Goal: Task Accomplishment & Management: Use online tool/utility

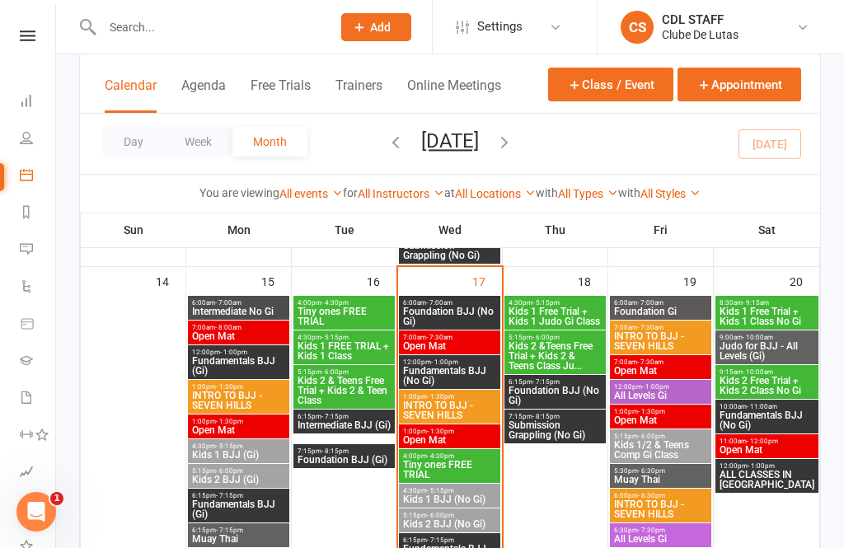
scroll to position [757, 0]
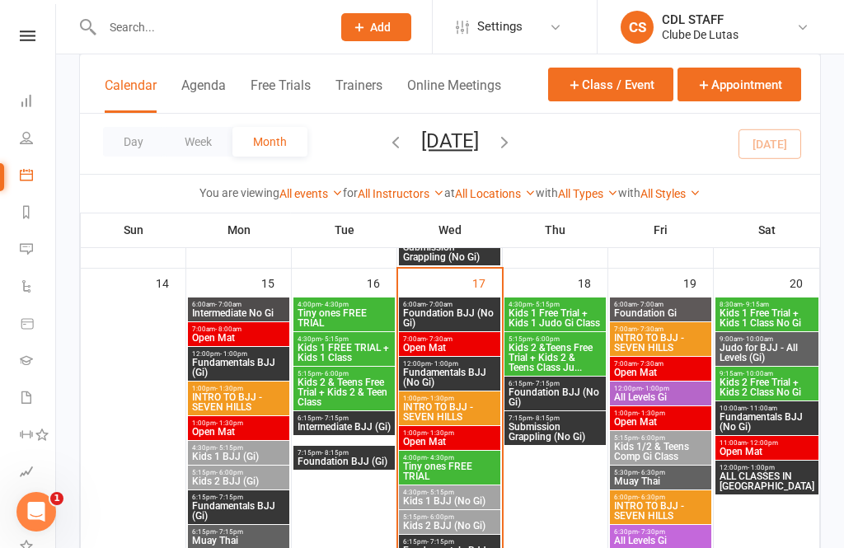
click at [475, 313] on span "Foundation BJJ (No Gi)" at bounding box center [449, 318] width 95 height 20
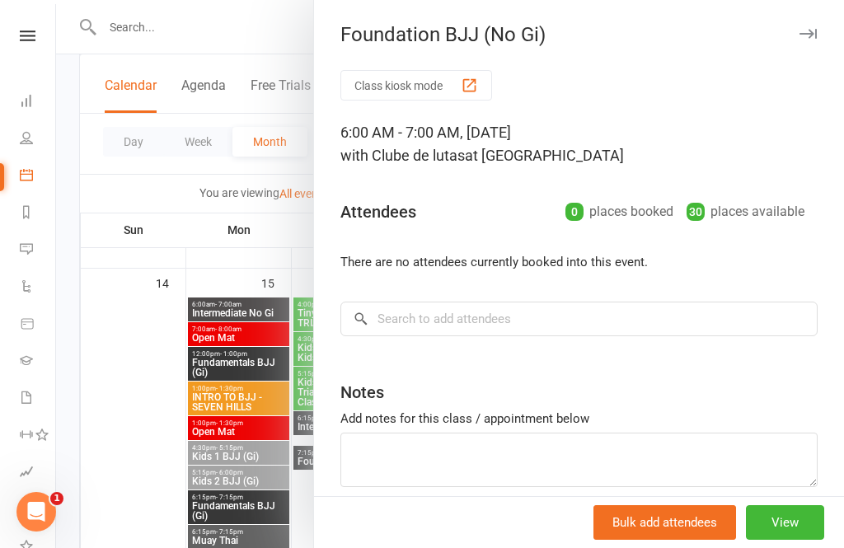
click at [390, 94] on button "Class kiosk mode" at bounding box center [417, 85] width 152 height 31
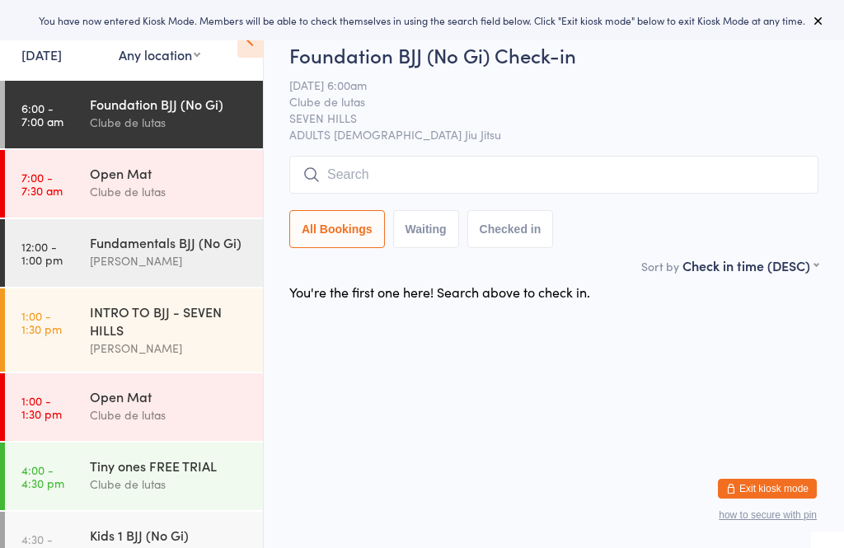
click at [57, 194] on time "7:00 - 7:30 am" at bounding box center [41, 184] width 41 height 26
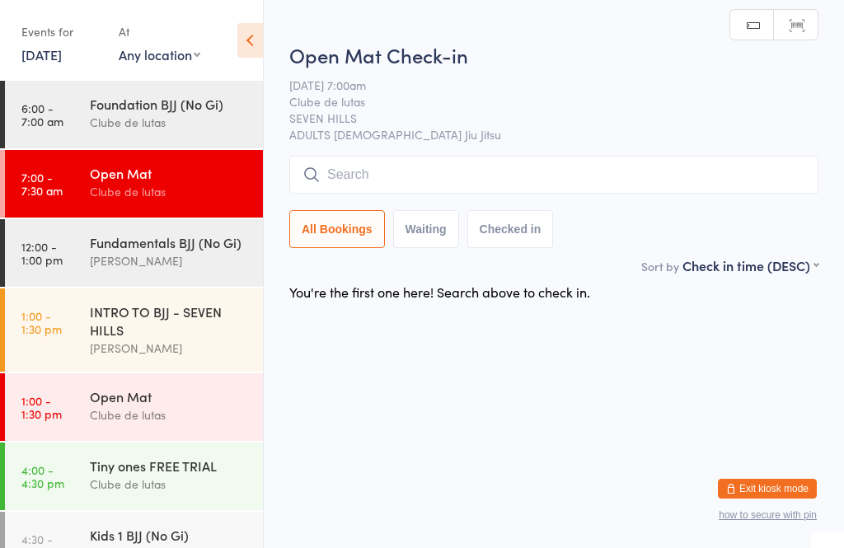
click at [69, 102] on link "6:00 - 7:00 am Foundation BJJ (No Gi) Clube de lutas" at bounding box center [134, 115] width 258 height 68
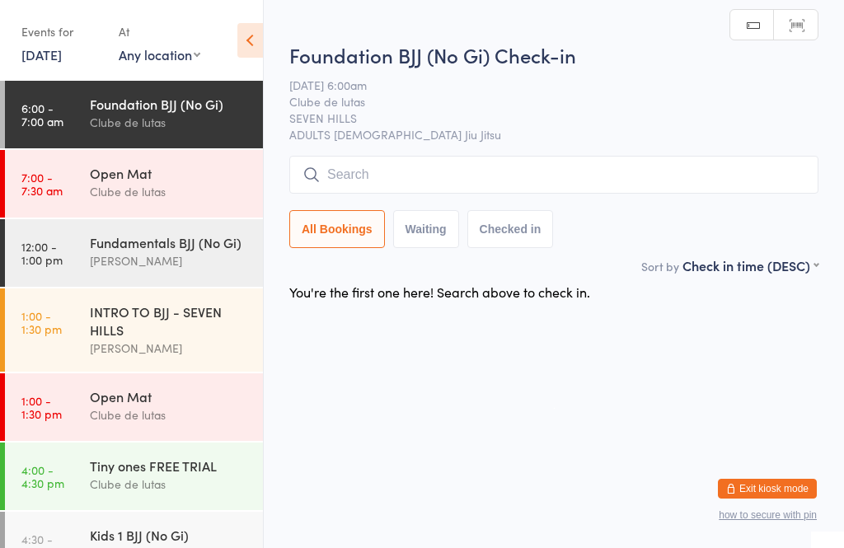
click at [769, 174] on input "search" at bounding box center [553, 175] width 529 height 38
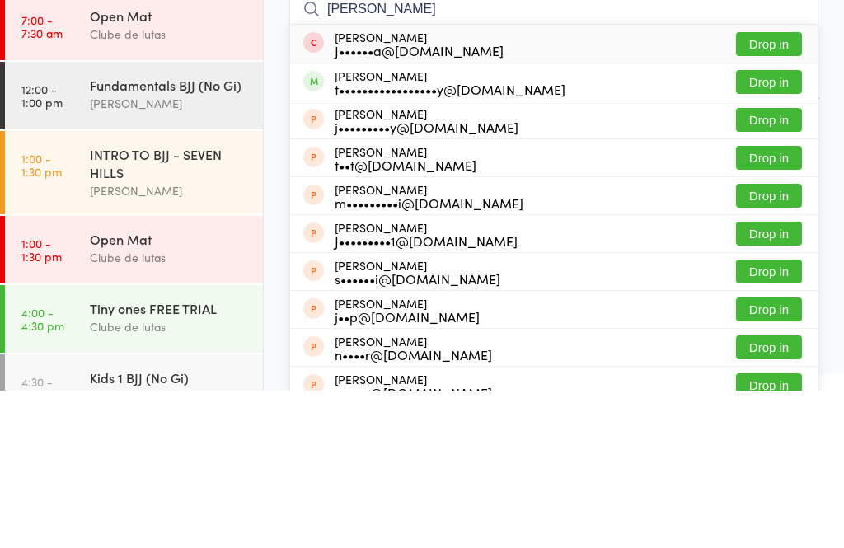
type input "Joe"
click at [783, 228] on button "Drop in" at bounding box center [769, 240] width 66 height 24
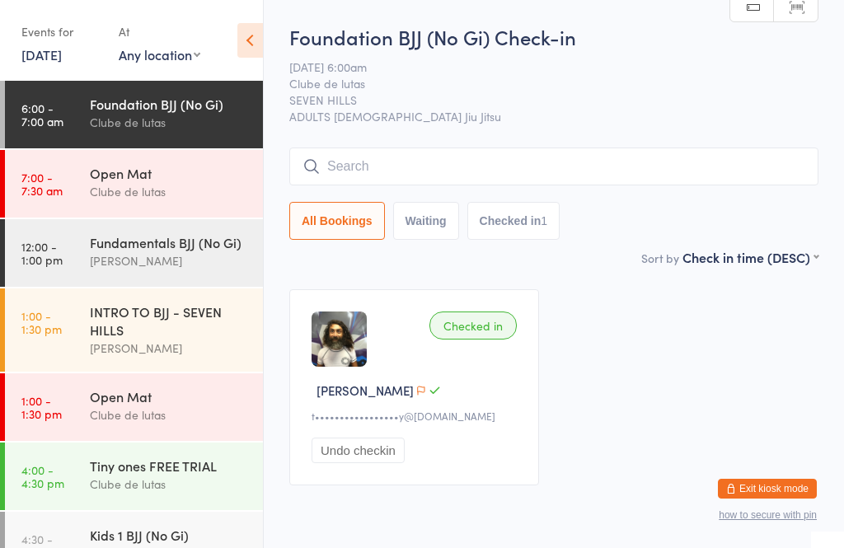
click at [213, 113] on div "Foundation BJJ (No Gi)" at bounding box center [169, 104] width 159 height 18
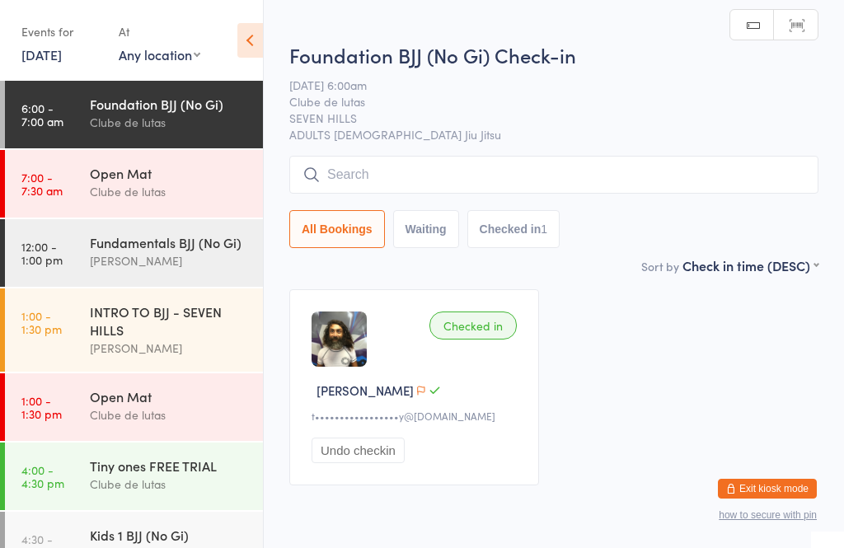
click at [416, 172] on input "search" at bounding box center [553, 175] width 529 height 38
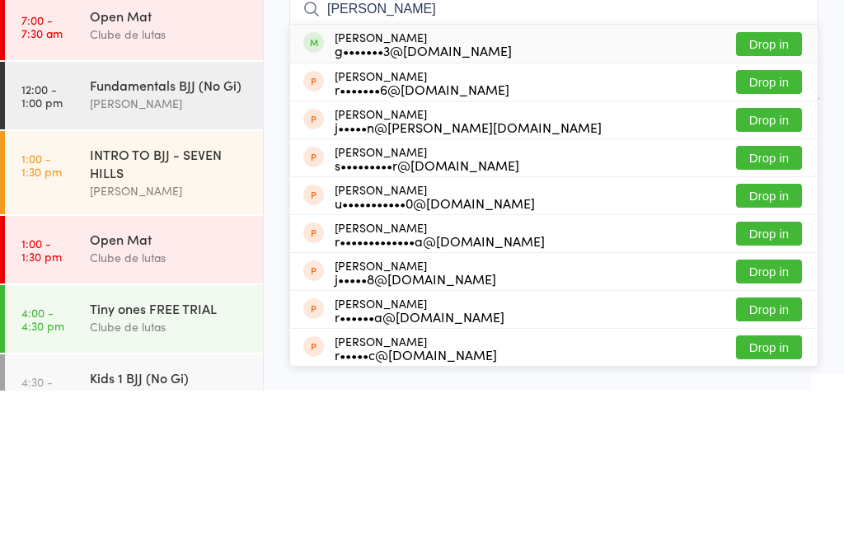
type input "Ronni"
click at [782, 190] on button "Drop in" at bounding box center [769, 202] width 66 height 24
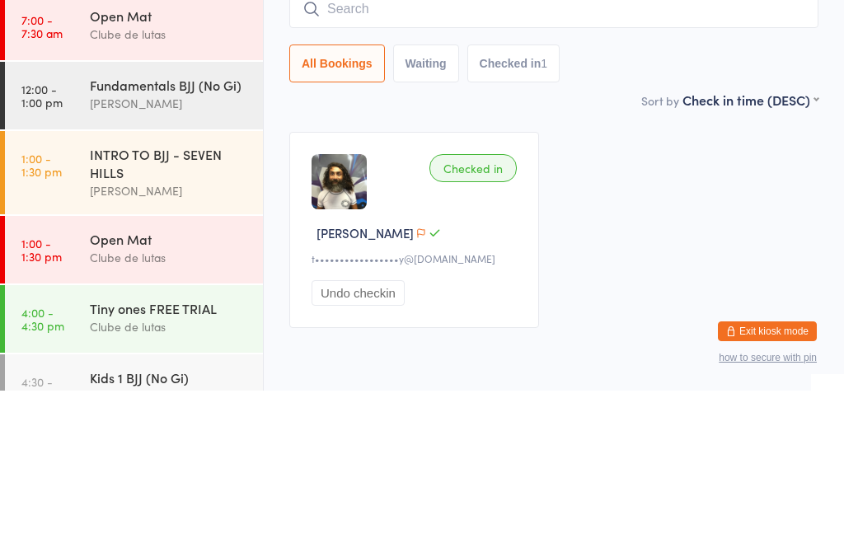
scroll to position [60, 0]
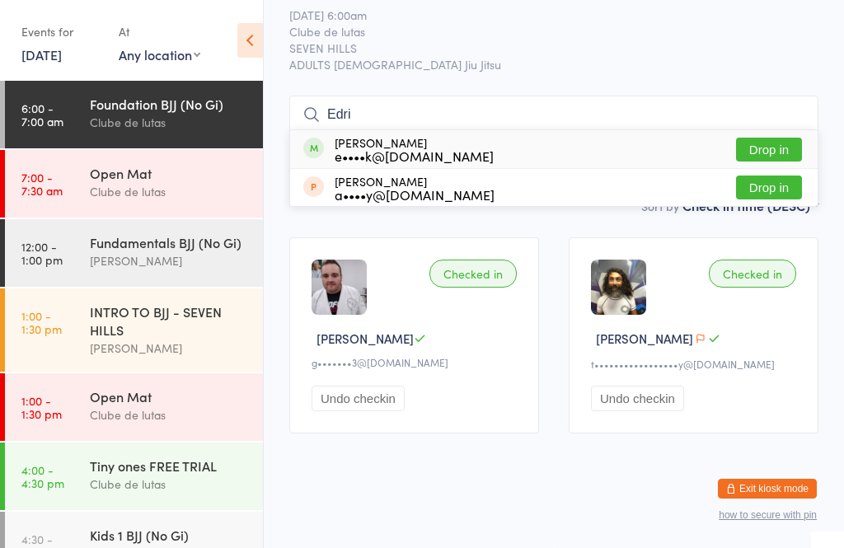
type input "Edri"
click at [760, 138] on button "Drop in" at bounding box center [769, 150] width 66 height 24
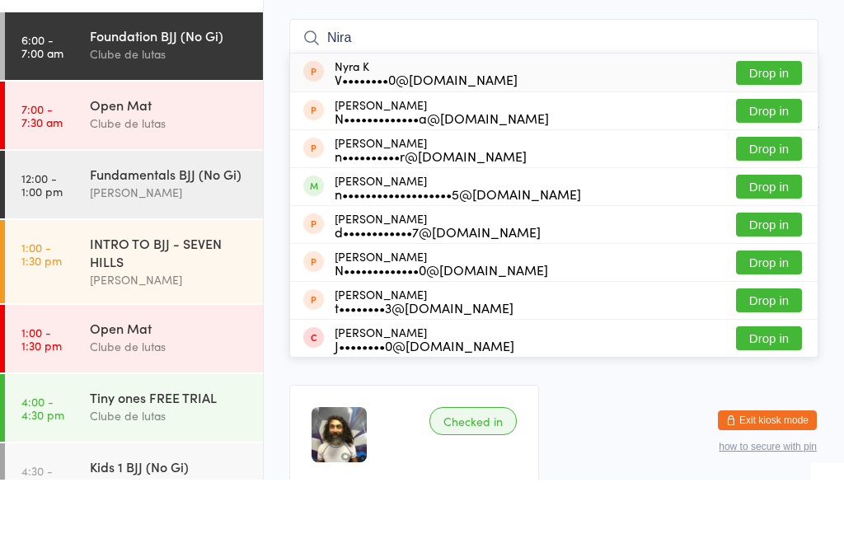
type input "Nira"
click at [777, 243] on button "Drop in" at bounding box center [769, 255] width 66 height 24
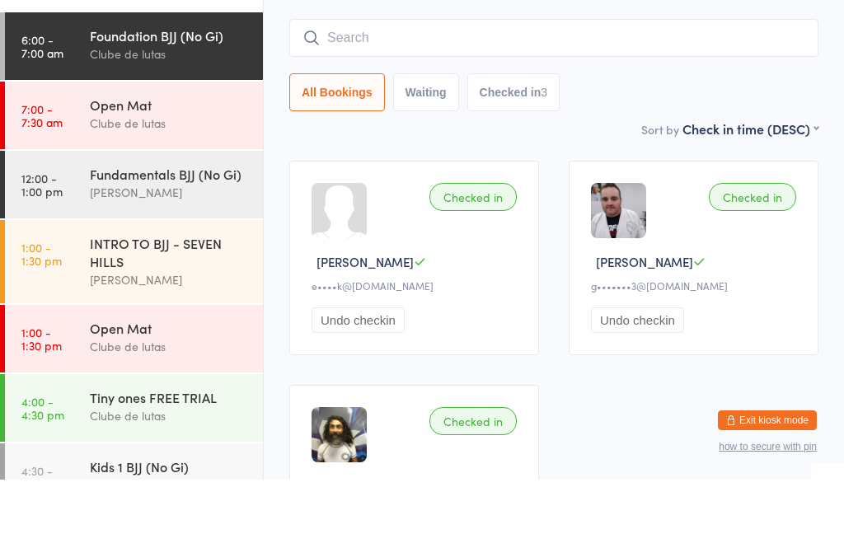
scroll to position [129, 0]
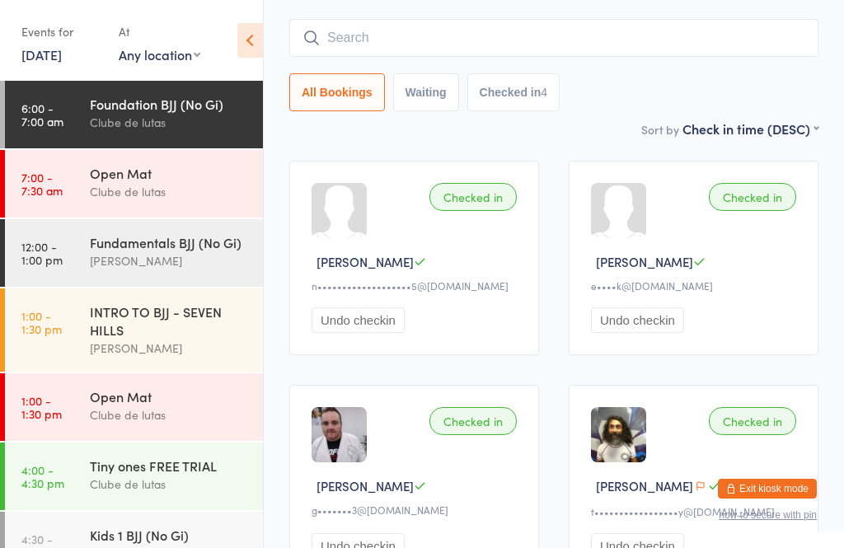
click at [626, 32] on input "search" at bounding box center [553, 38] width 529 height 38
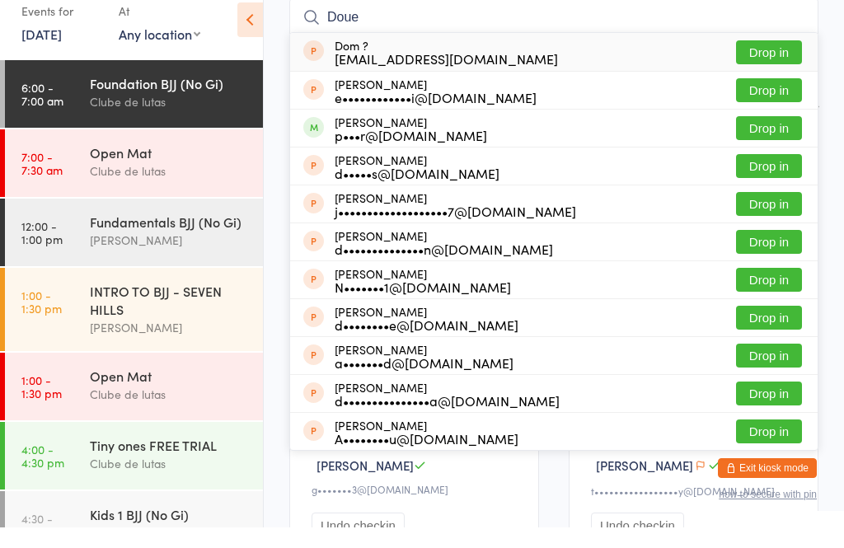
type input "Doue"
click at [780, 137] on button "Drop in" at bounding box center [769, 149] width 66 height 24
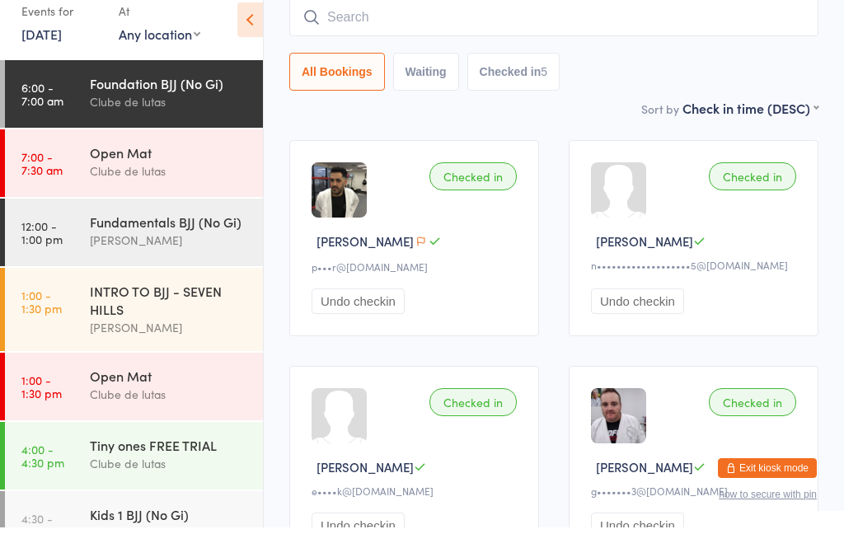
scroll to position [149, 0]
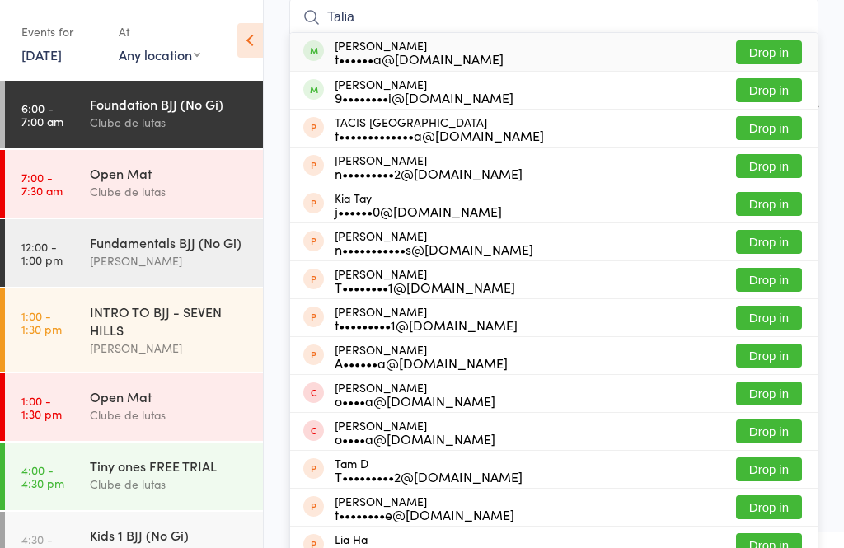
type input "Talia"
click at [779, 51] on button "Drop in" at bounding box center [769, 52] width 66 height 24
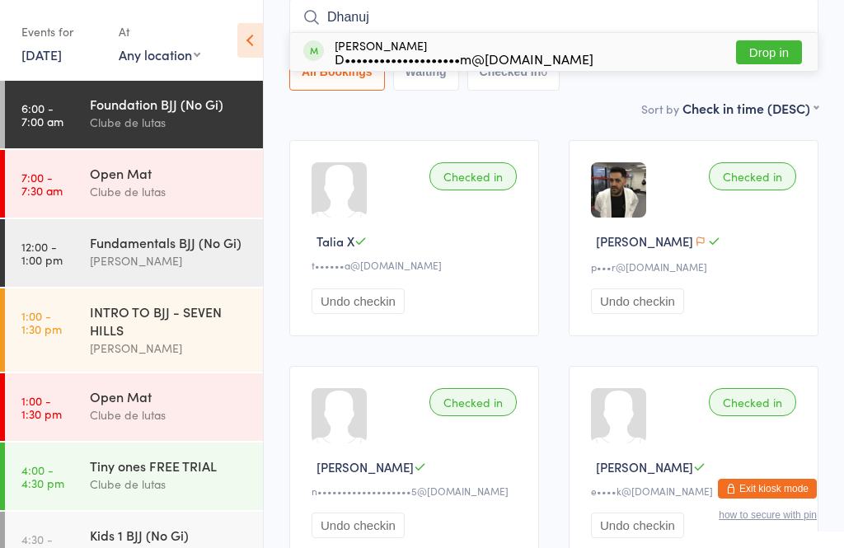
type input "Dhanuj"
click at [768, 48] on button "Drop in" at bounding box center [769, 52] width 66 height 24
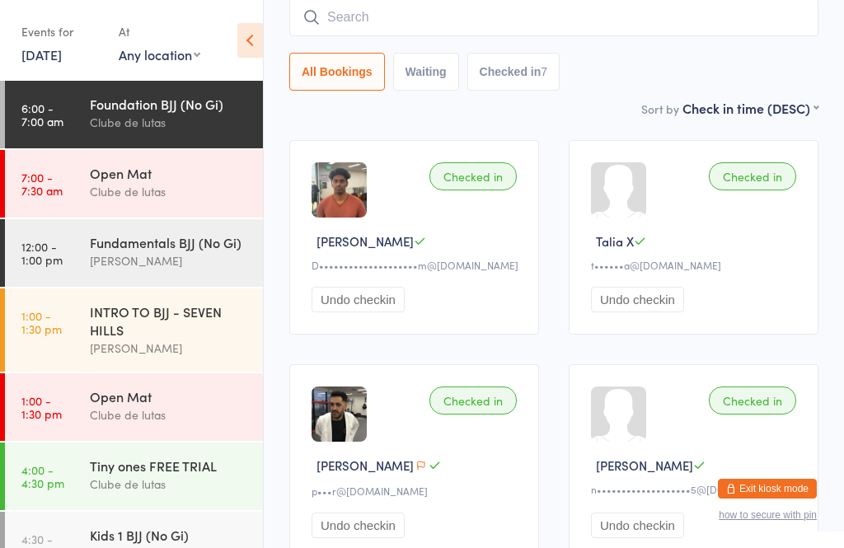
click at [807, 30] on input "search" at bounding box center [553, 17] width 529 height 38
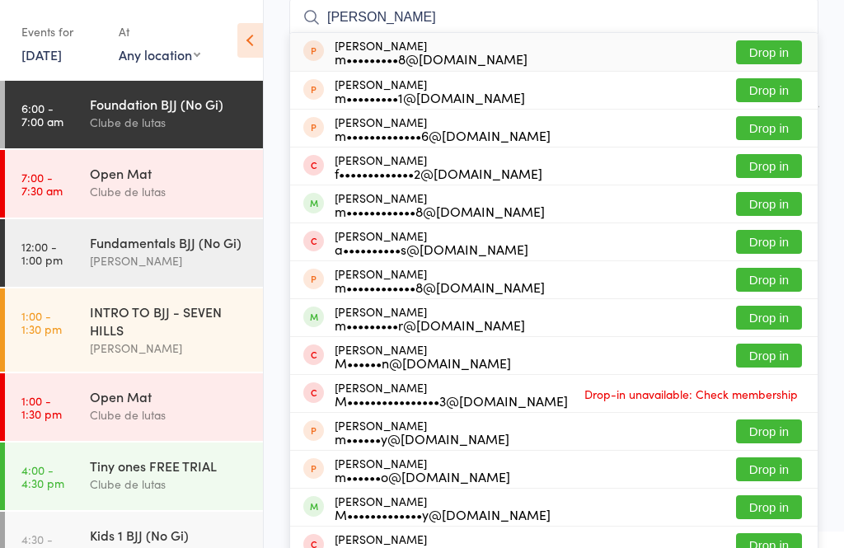
type input "Matthew"
click at [778, 194] on button "Drop in" at bounding box center [769, 204] width 66 height 24
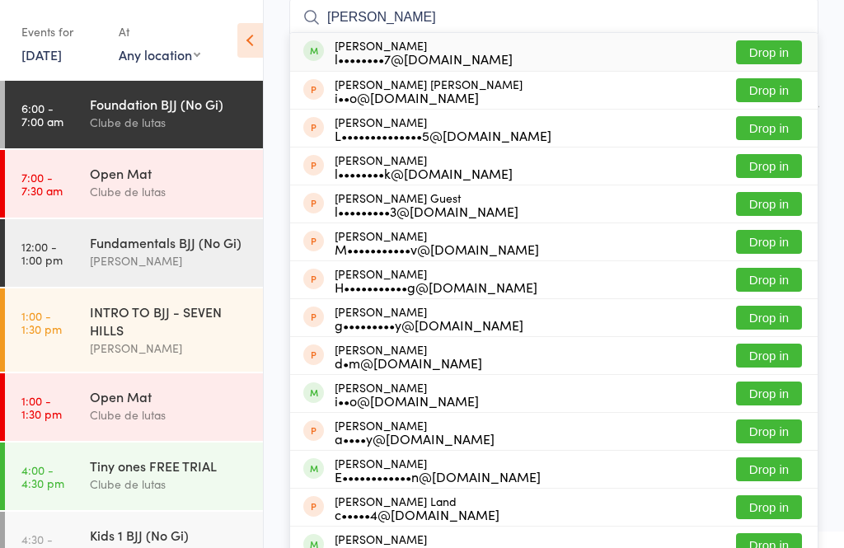
type input "Leandro"
click at [778, 36] on div "Leandro Arranz l••••••••7@gmail.com Drop in" at bounding box center [554, 52] width 528 height 38
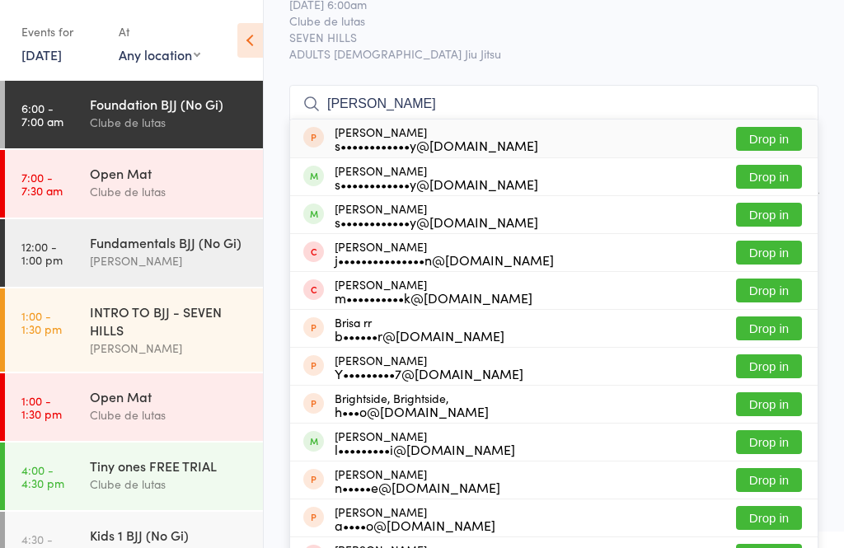
scroll to position [62, 0]
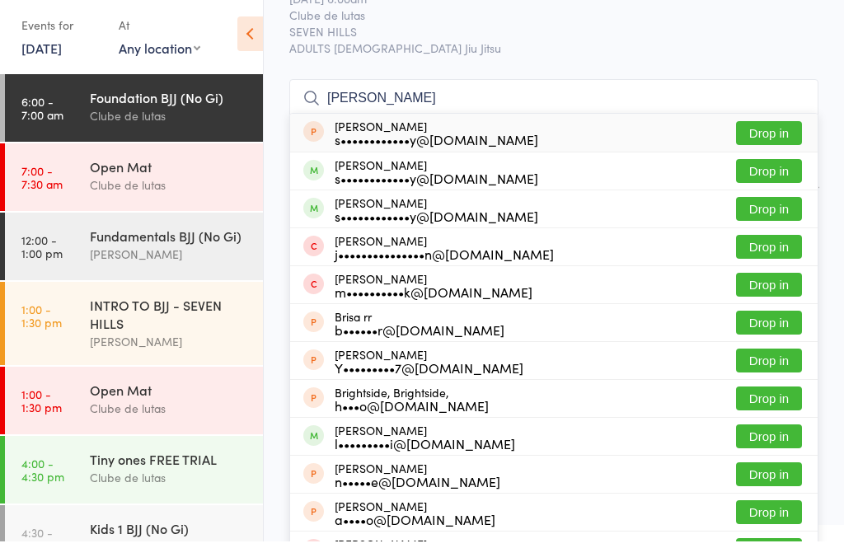
type input "Brinck"
click at [782, 206] on button "Drop in" at bounding box center [769, 216] width 66 height 24
